Goal: Navigation & Orientation: Go to known website

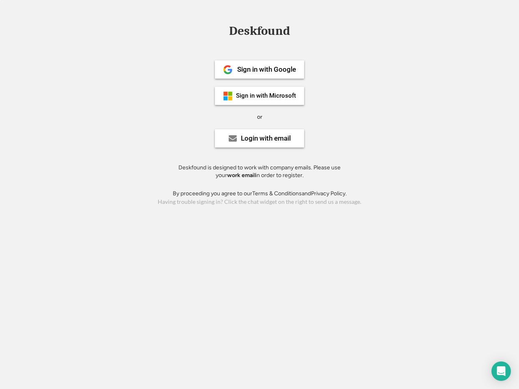
click at [259, 116] on div "or" at bounding box center [259, 117] width 5 height 8
click at [259, 32] on div "Deskfound" at bounding box center [259, 31] width 69 height 13
click at [222, 30] on div "Deskfound" at bounding box center [259, 32] width 519 height 15
click at [259, 32] on div "Deskfound" at bounding box center [259, 31] width 69 height 13
click at [259, 117] on div "or" at bounding box center [259, 117] width 5 height 8
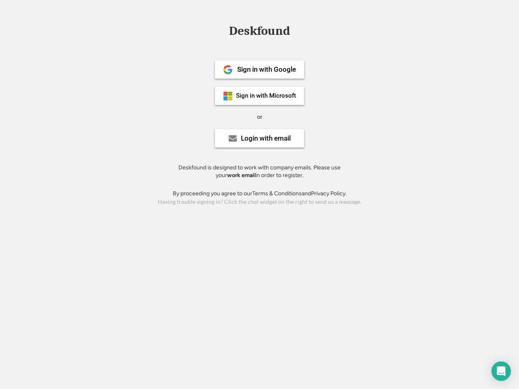
click at [259, 69] on div "Sign in with Google" at bounding box center [266, 69] width 59 height 7
click at [266, 69] on div "Sign in with Google" at bounding box center [266, 69] width 59 height 7
click at [228, 70] on img at bounding box center [228, 70] width 10 height 10
click at [259, 96] on div "Sign in with Microsoft" at bounding box center [266, 96] width 60 height 6
click at [266, 96] on div "Sign in with Microsoft" at bounding box center [266, 96] width 60 height 6
